Goal: Entertainment & Leisure: Consume media (video, audio)

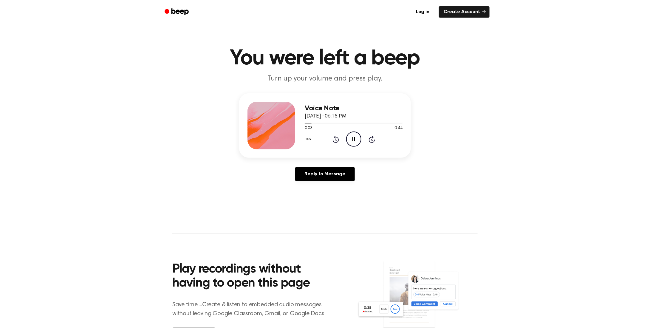
click at [528, 293] on main "You were left a beep Turn up your volume and press play. Voice Note September 6…" at bounding box center [325, 184] width 650 height 368
click at [353, 142] on icon "Play Audio" at bounding box center [353, 139] width 15 height 15
click at [353, 140] on icon "Play Audio" at bounding box center [353, 139] width 15 height 15
click at [350, 137] on icon "Play Audio" at bounding box center [353, 139] width 15 height 15
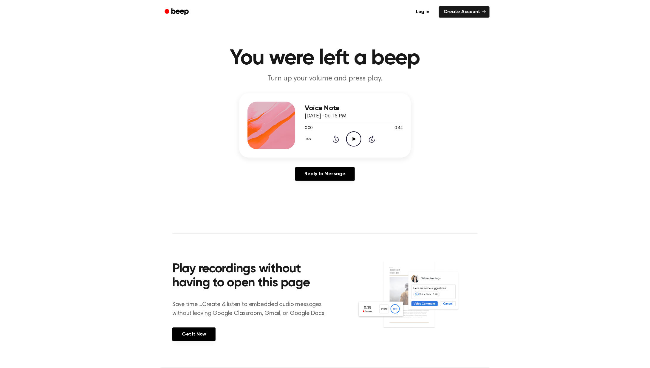
click at [360, 146] on icon "Play Audio" at bounding box center [353, 139] width 15 height 15
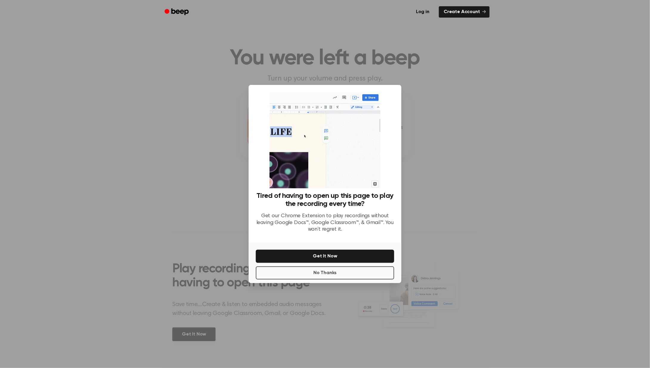
click at [364, 276] on button "No Thanks" at bounding box center [325, 273] width 138 height 13
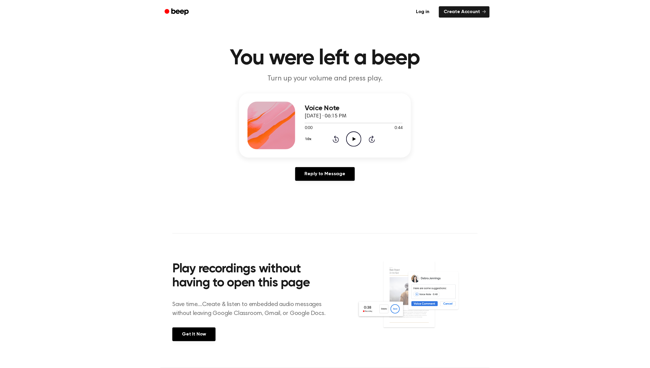
click at [354, 137] on icon "Play Audio" at bounding box center [353, 139] width 15 height 15
click at [352, 140] on icon "Play Audio" at bounding box center [353, 139] width 15 height 15
click at [350, 144] on icon "Play Audio" at bounding box center [353, 139] width 15 height 15
click at [355, 138] on icon at bounding box center [353, 139] width 3 height 4
click at [353, 142] on icon "Play Audio" at bounding box center [353, 139] width 15 height 15
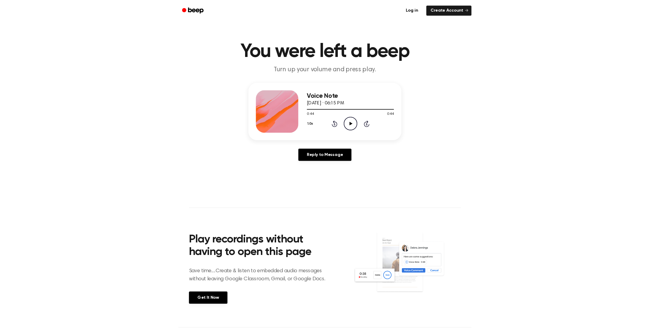
scroll to position [1, 0]
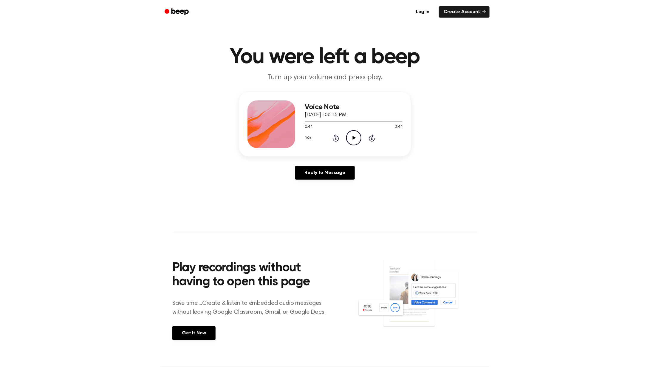
click at [329, 68] on h1 "You were left a beep" at bounding box center [324, 57] width 305 height 21
click at [268, 5] on div "Log in Create Account" at bounding box center [324, 12] width 329 height 24
